Goal: Task Accomplishment & Management: Manage account settings

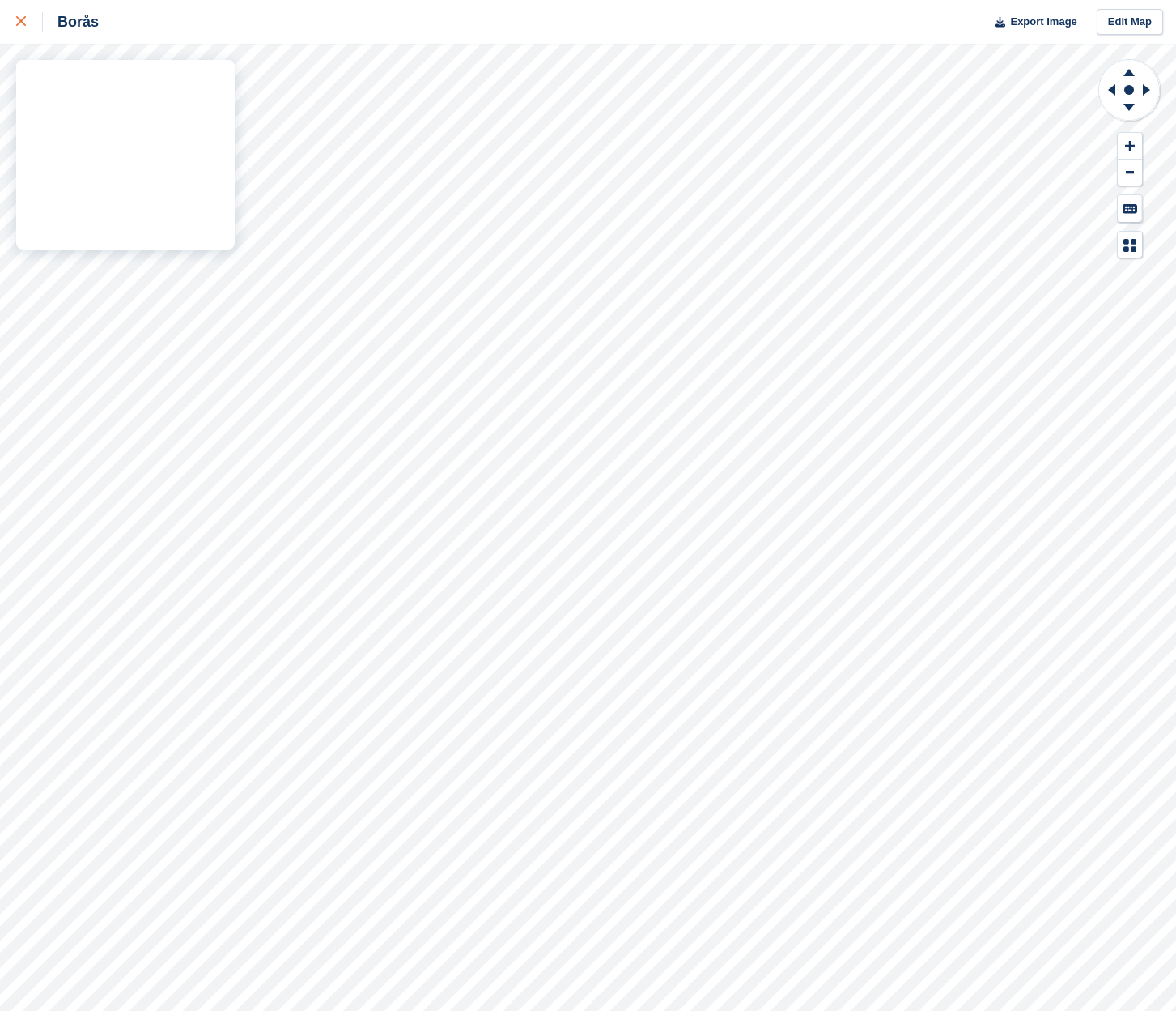
click at [131, 126] on div "Borås Export Image Edit Map" at bounding box center [588, 505] width 1176 height 1011
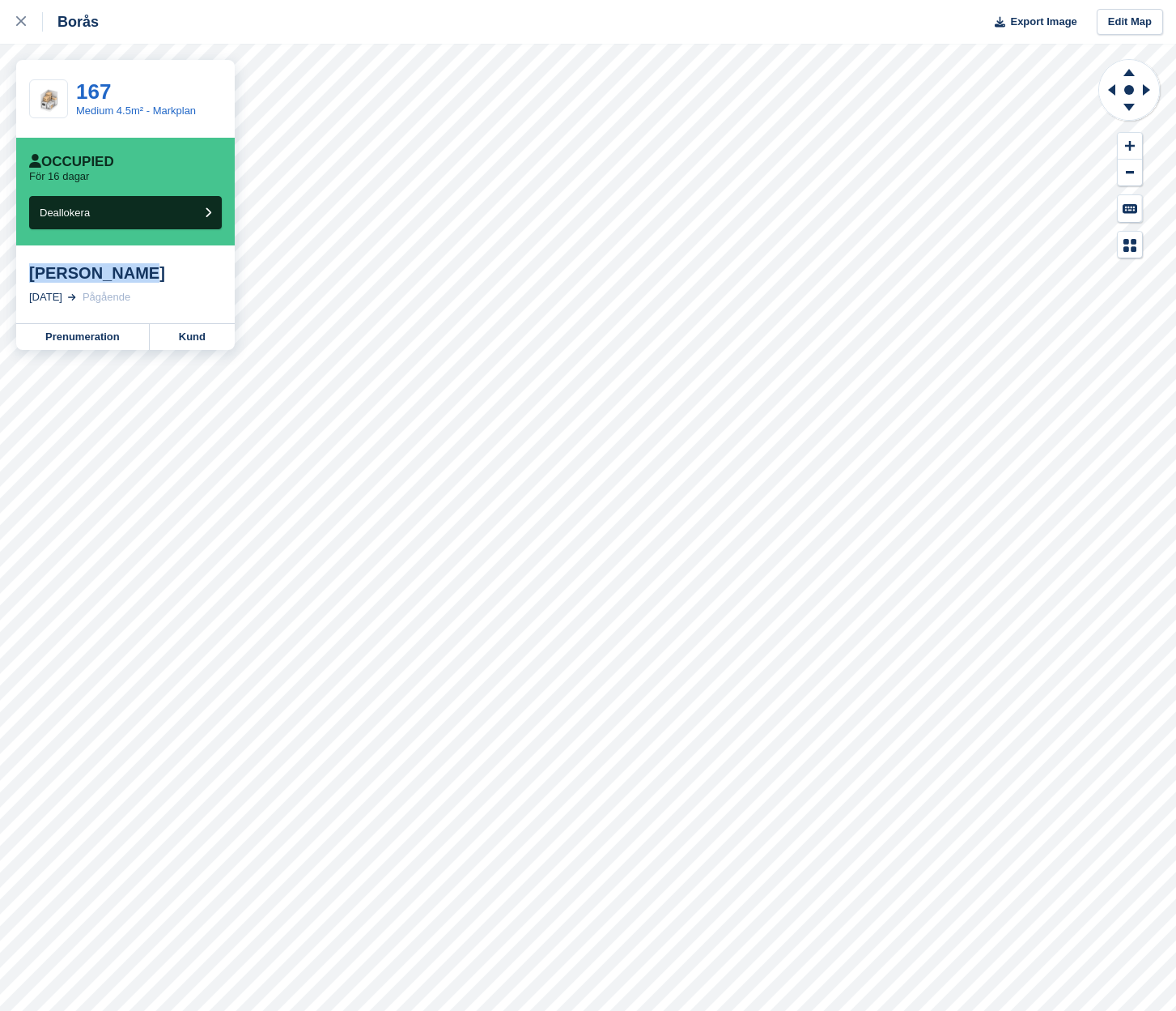
drag, startPoint x: 31, startPoint y: 276, endPoint x: 137, endPoint y: 271, distance: 106.1
click at [137, 271] on div "[PERSON_NAME]" at bounding box center [125, 273] width 193 height 20
click at [139, 278] on div "[PERSON_NAME]" at bounding box center [125, 273] width 193 height 20
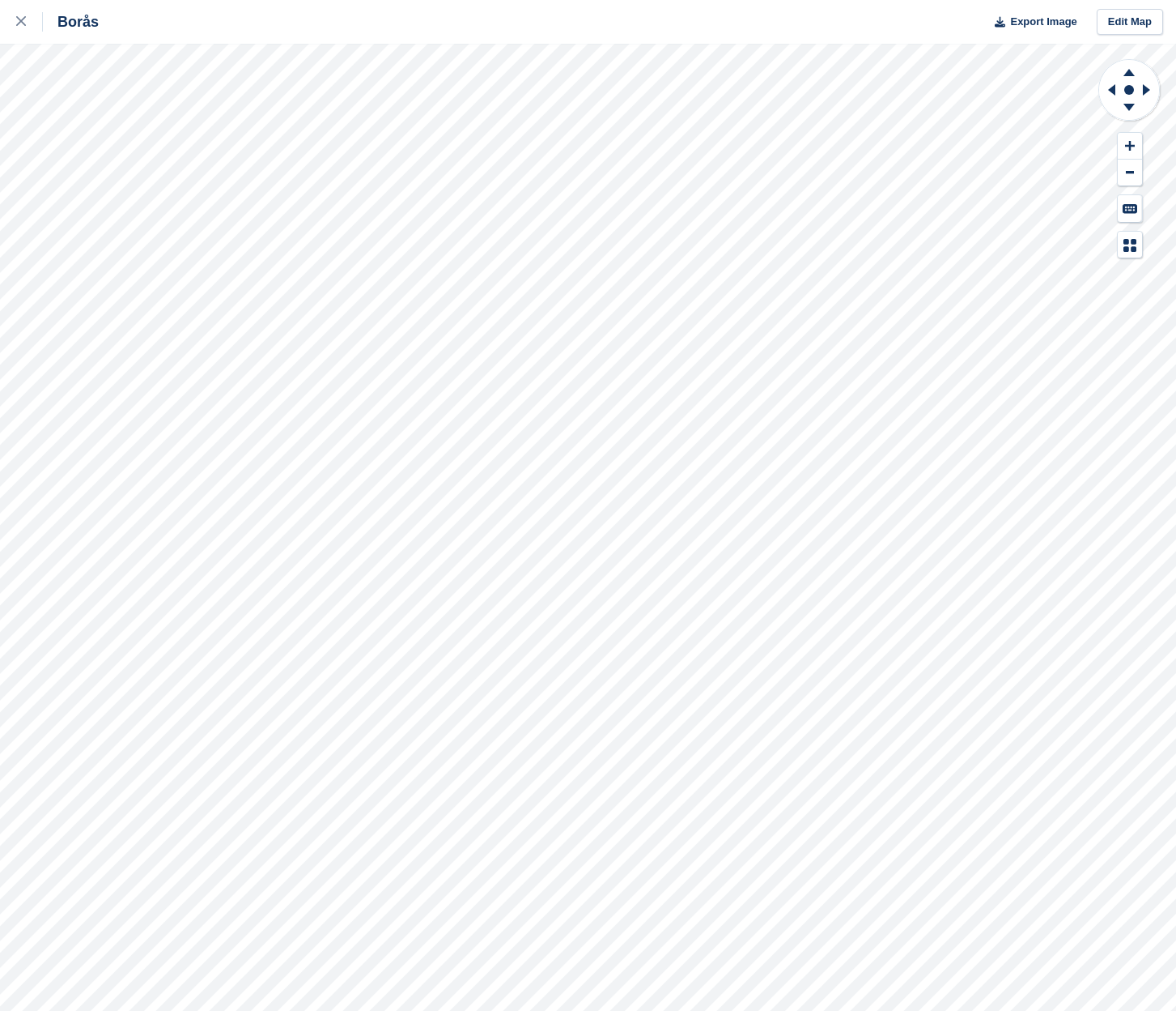
click at [129, 133] on div "Borås Export Image Edit Map" at bounding box center [588, 505] width 1176 height 1011
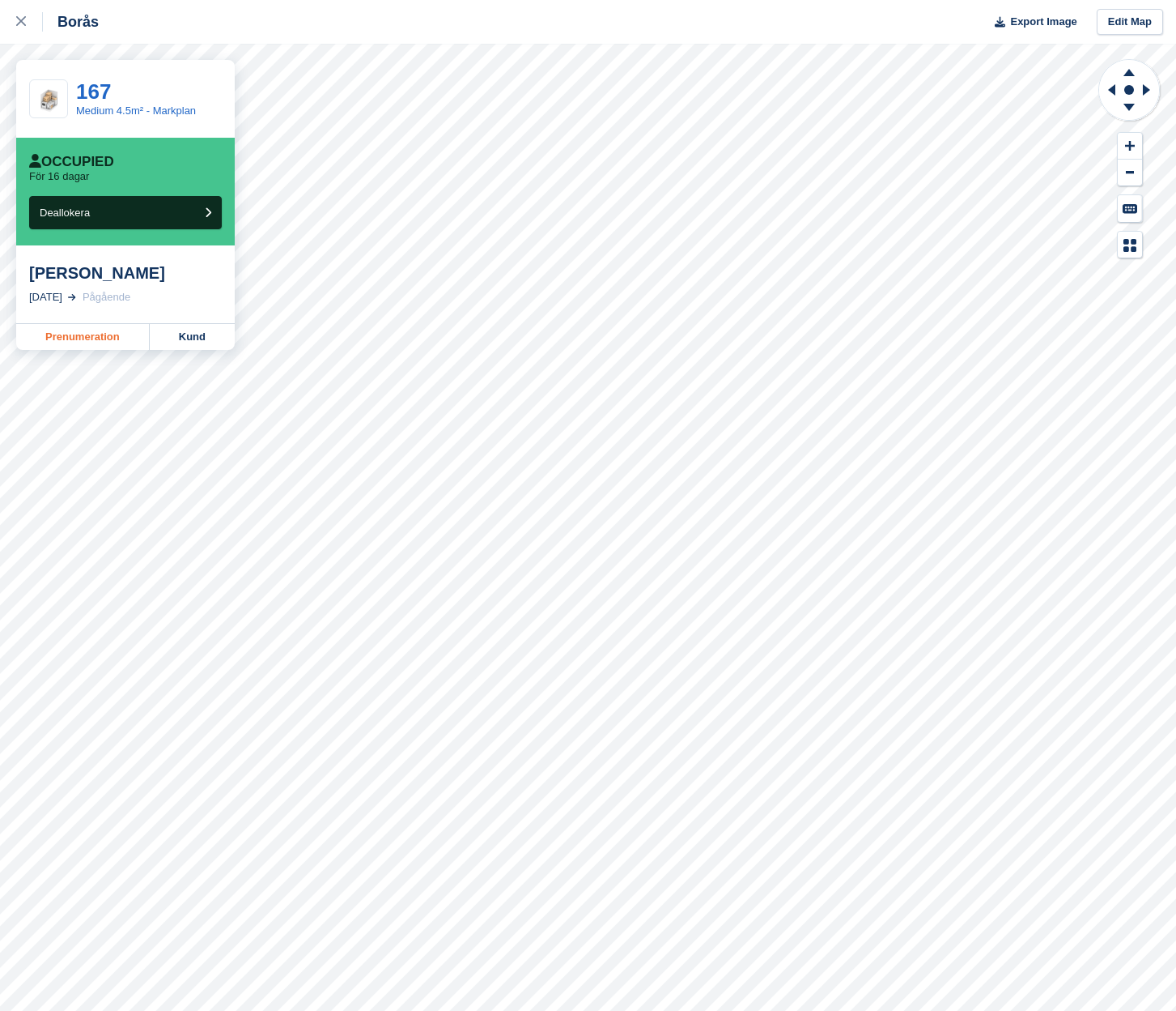
click at [85, 334] on link "Prenumeration" at bounding box center [83, 338] width 133 height 26
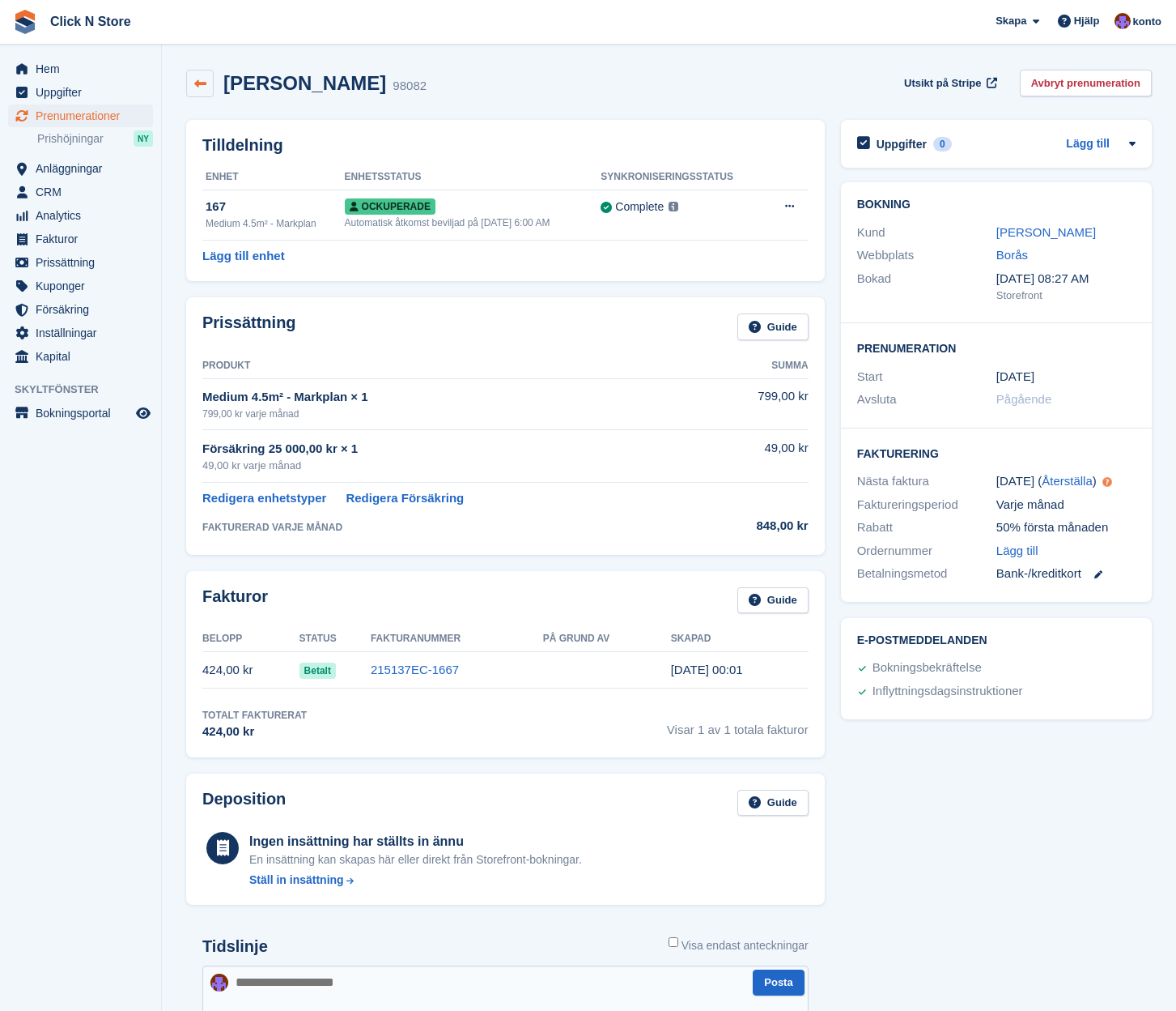
click at [211, 90] on link at bounding box center [199, 83] width 27 height 27
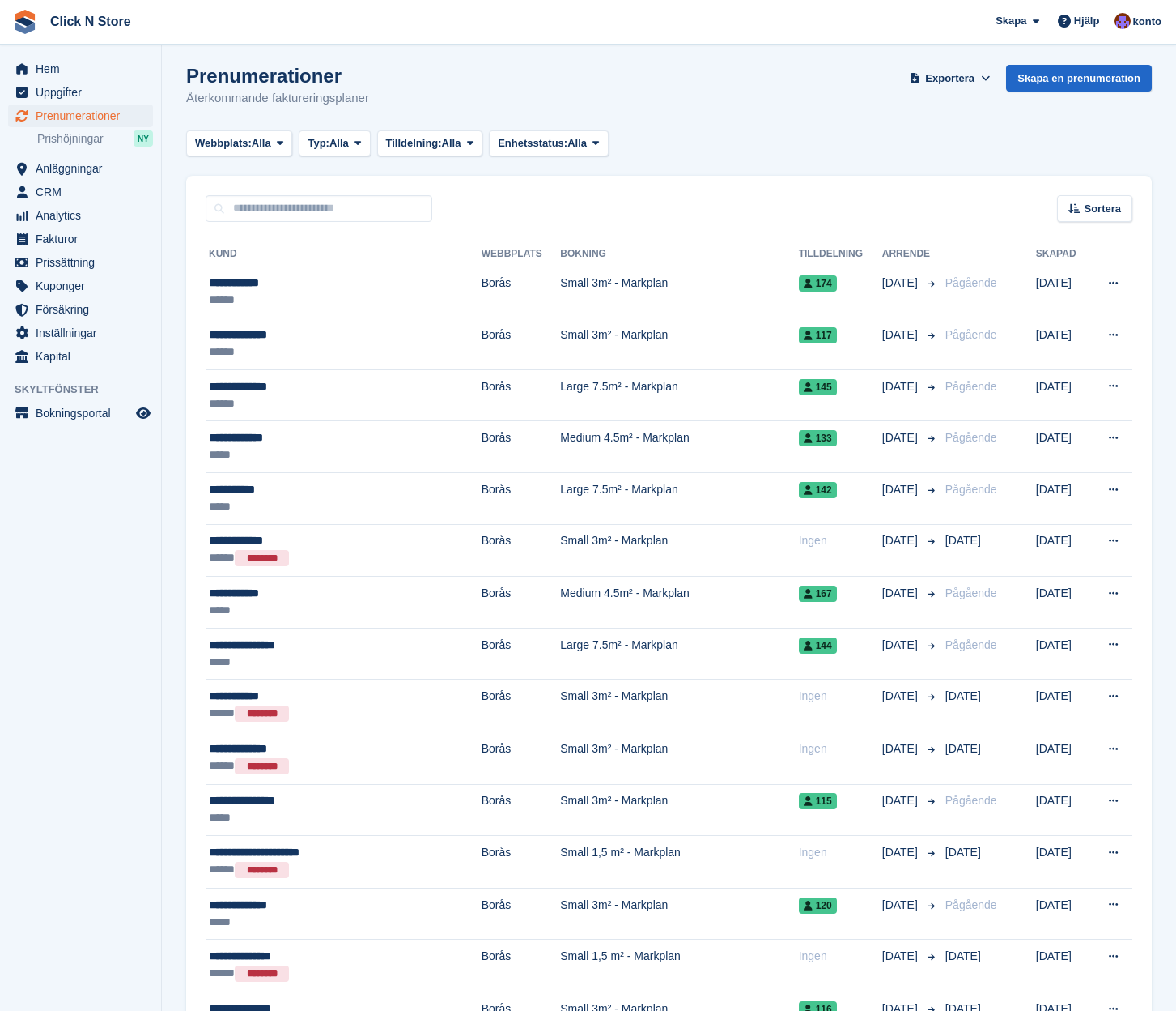
scroll to position [7, 0]
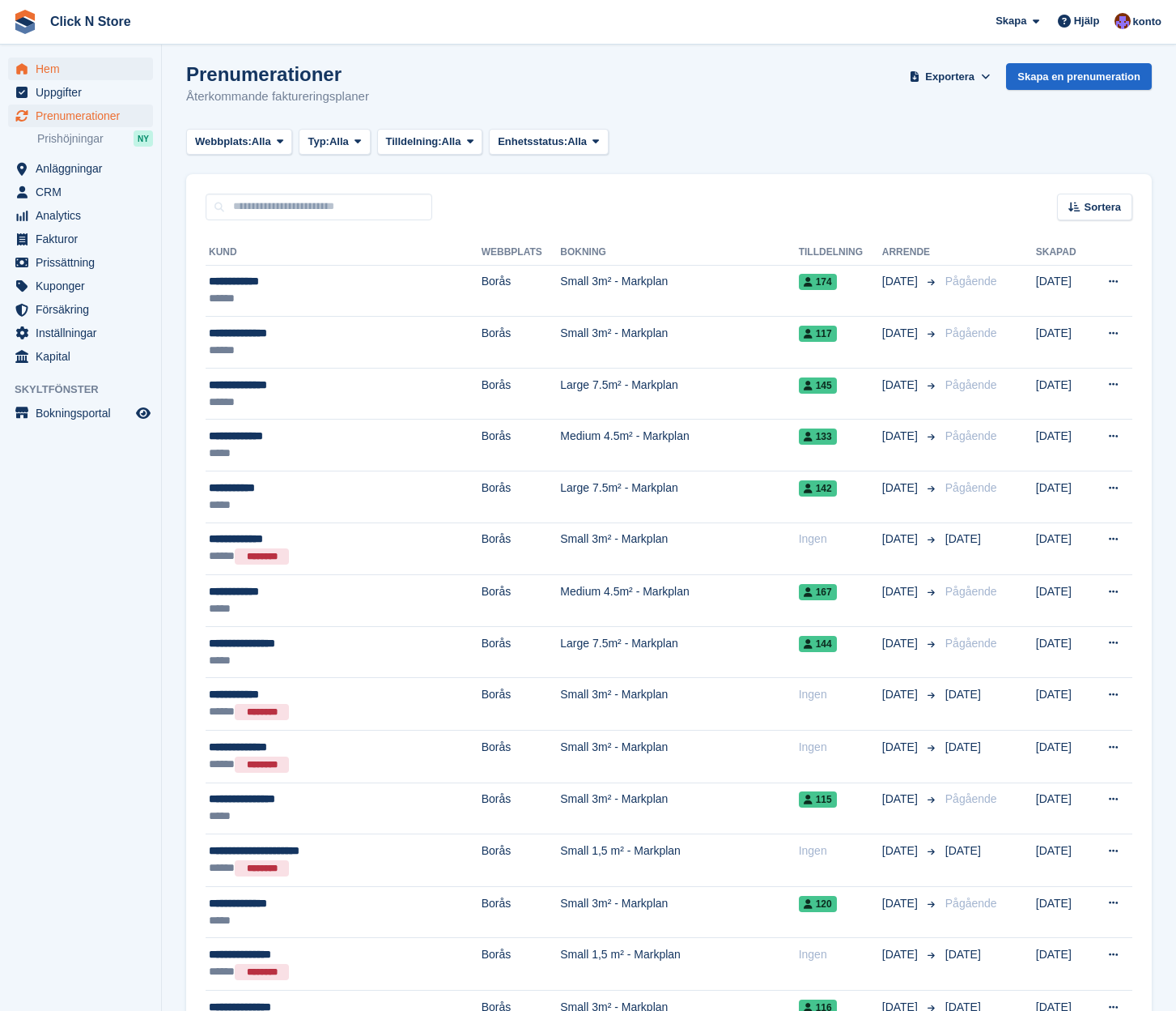
click at [72, 75] on span "Hem" at bounding box center [84, 69] width 97 height 23
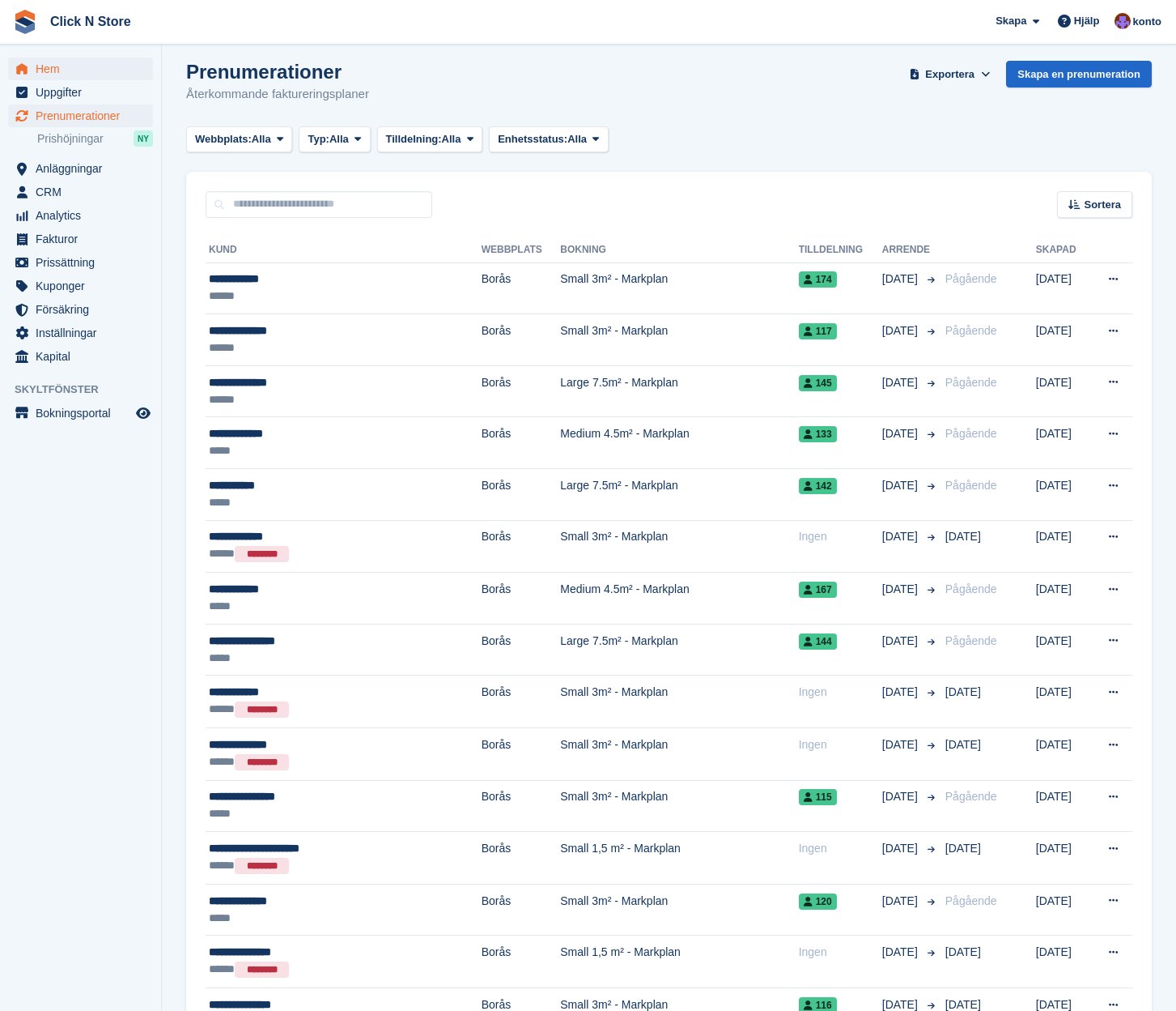
scroll to position [10, 0]
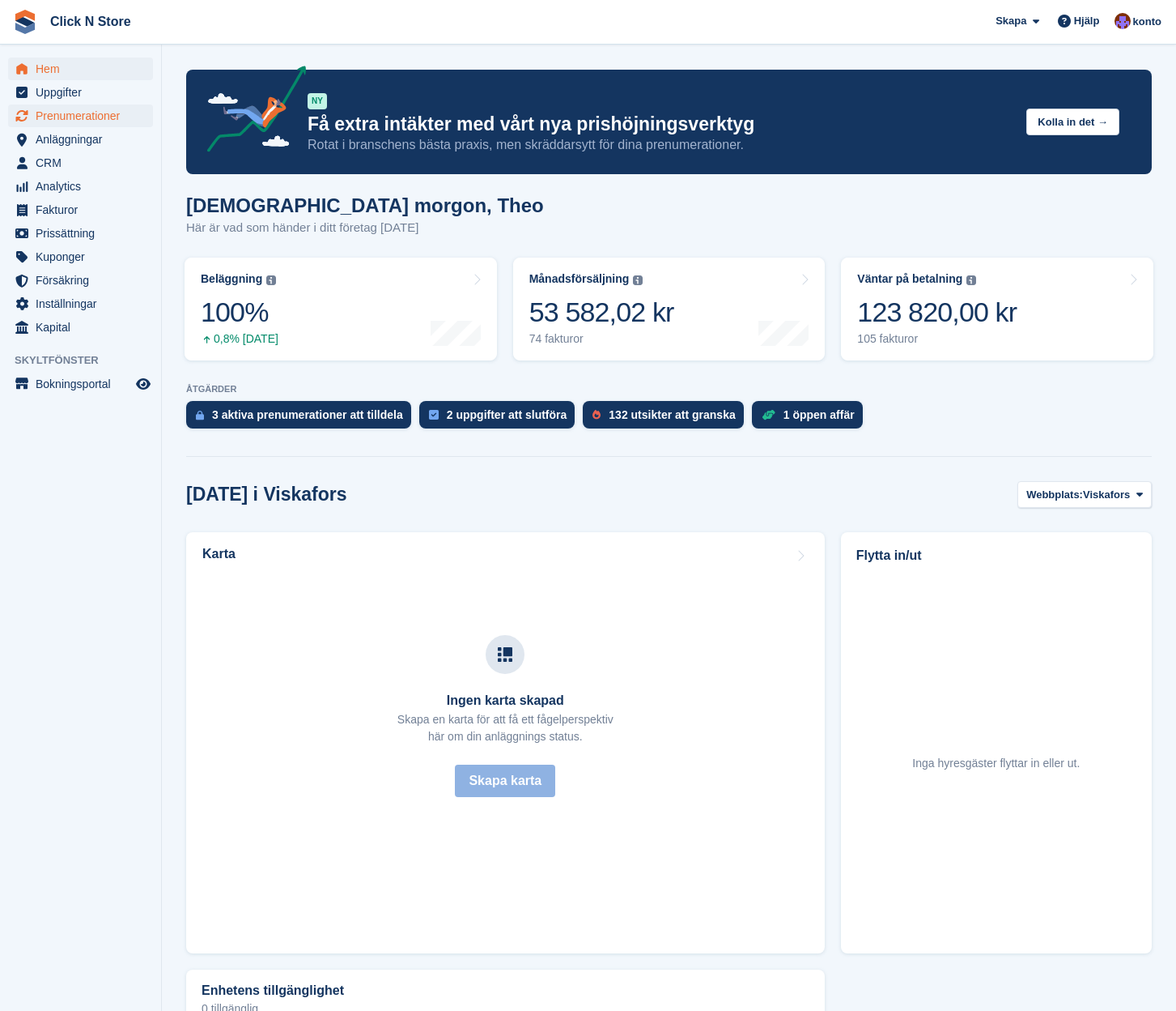
click at [53, 119] on span "Prenumerationer" at bounding box center [84, 116] width 97 height 23
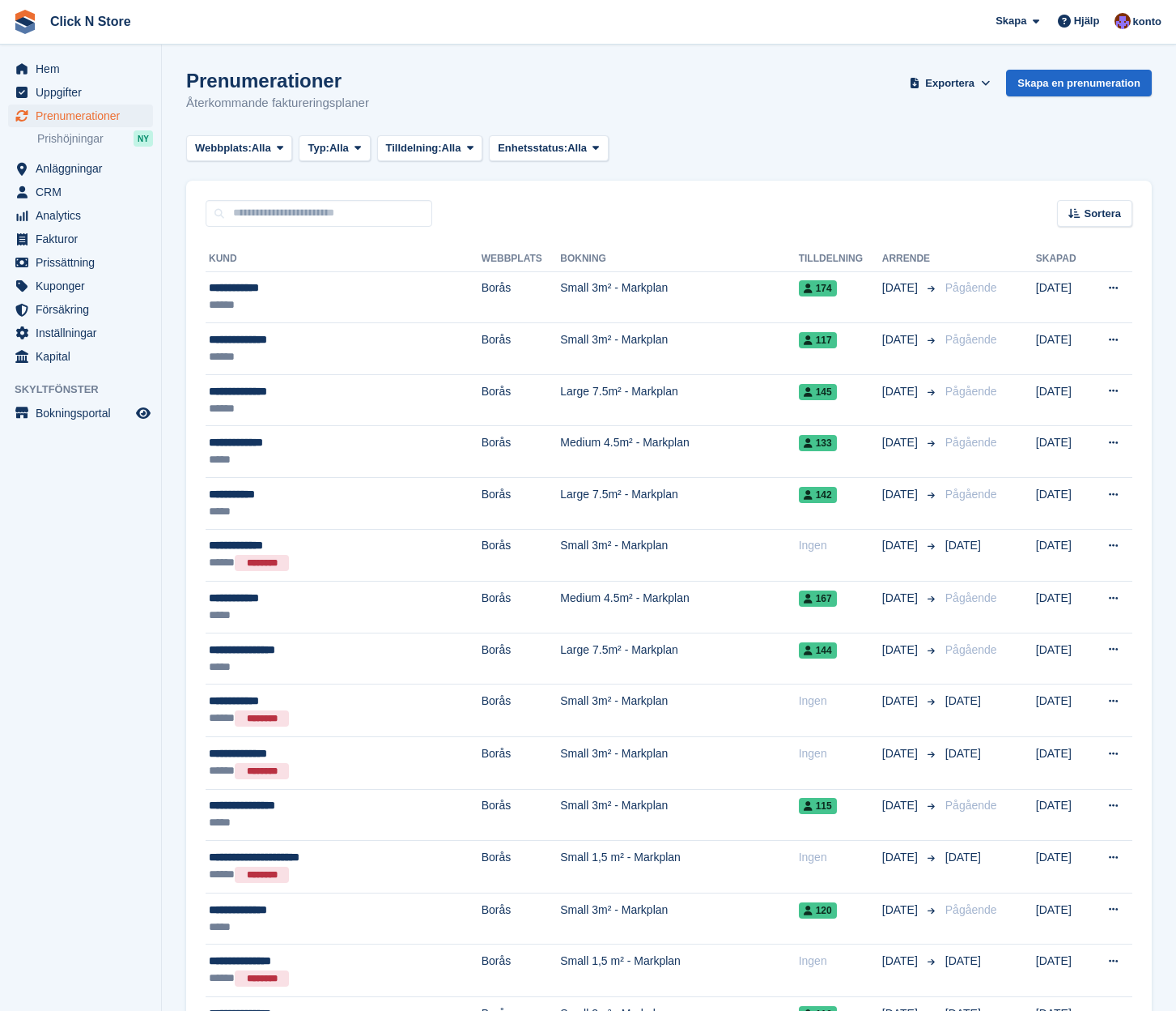
click at [268, 83] on h1 "Prenumerationer" at bounding box center [277, 80] width 183 height 22
click at [254, 101] on p "Återkommande faktureringsplaner" at bounding box center [277, 103] width 183 height 19
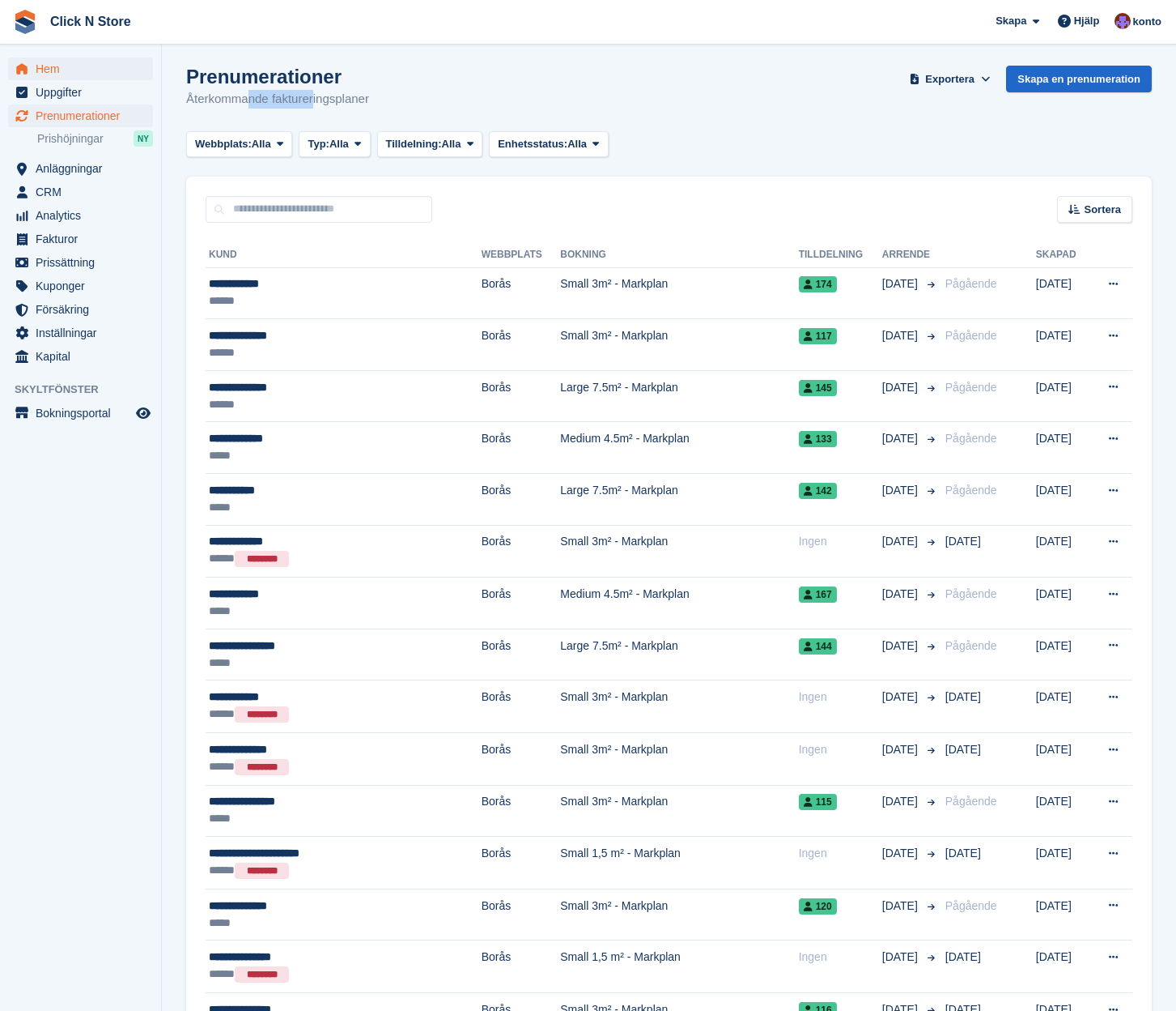
scroll to position [8, 0]
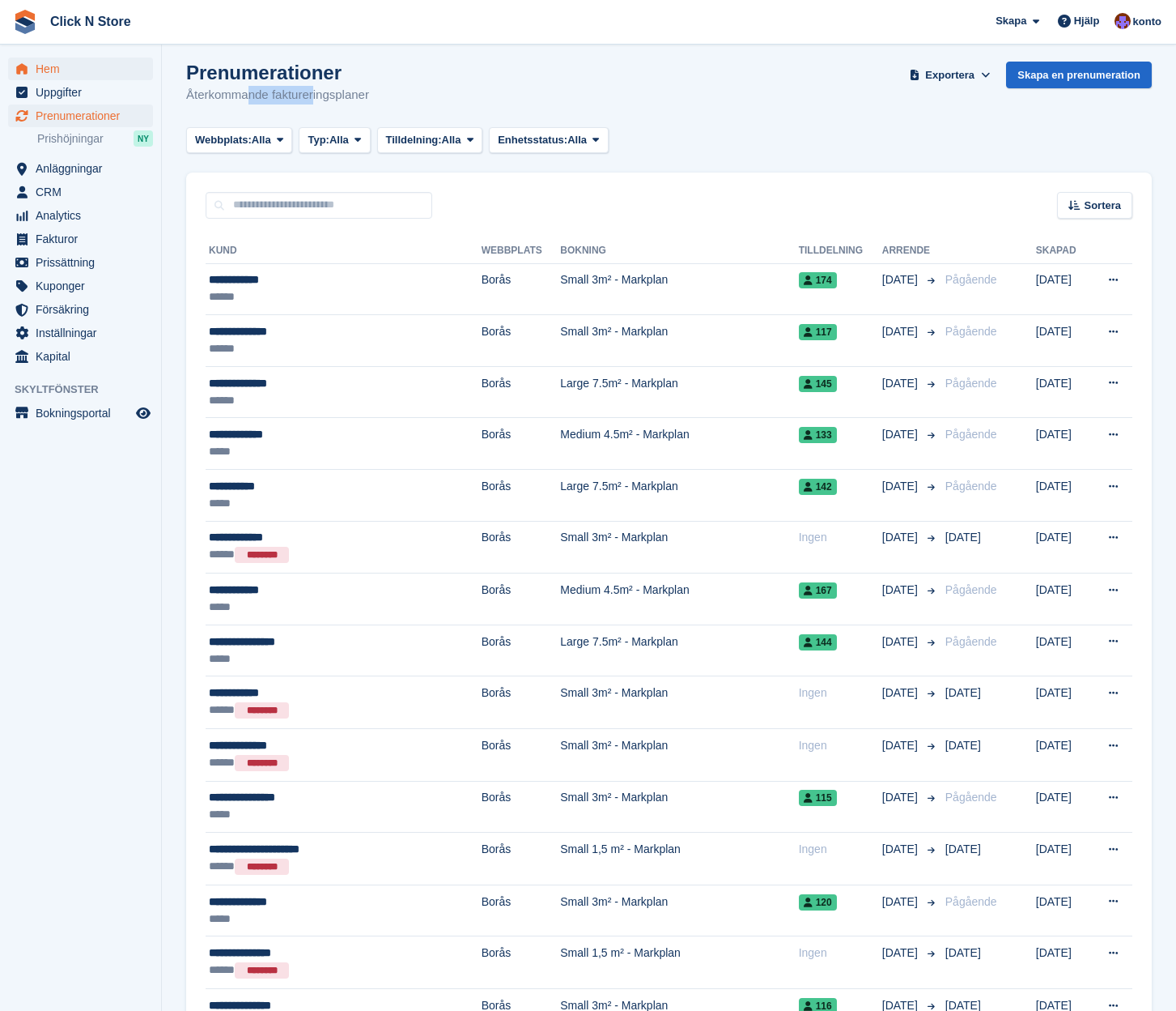
click at [62, 70] on span "Hem" at bounding box center [84, 69] width 97 height 23
